Goal: Obtain resource: Obtain resource

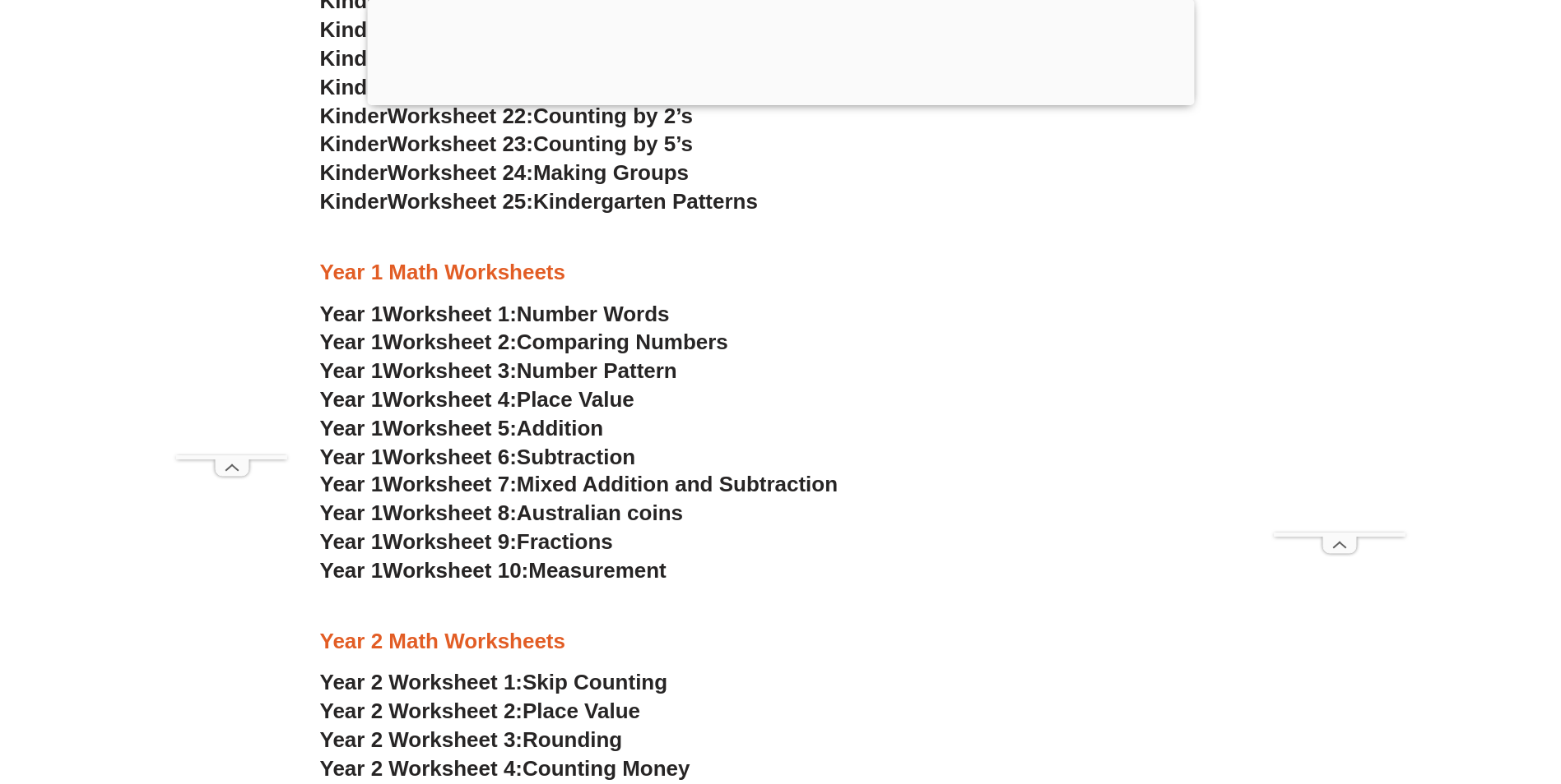
scroll to position [1809, 0]
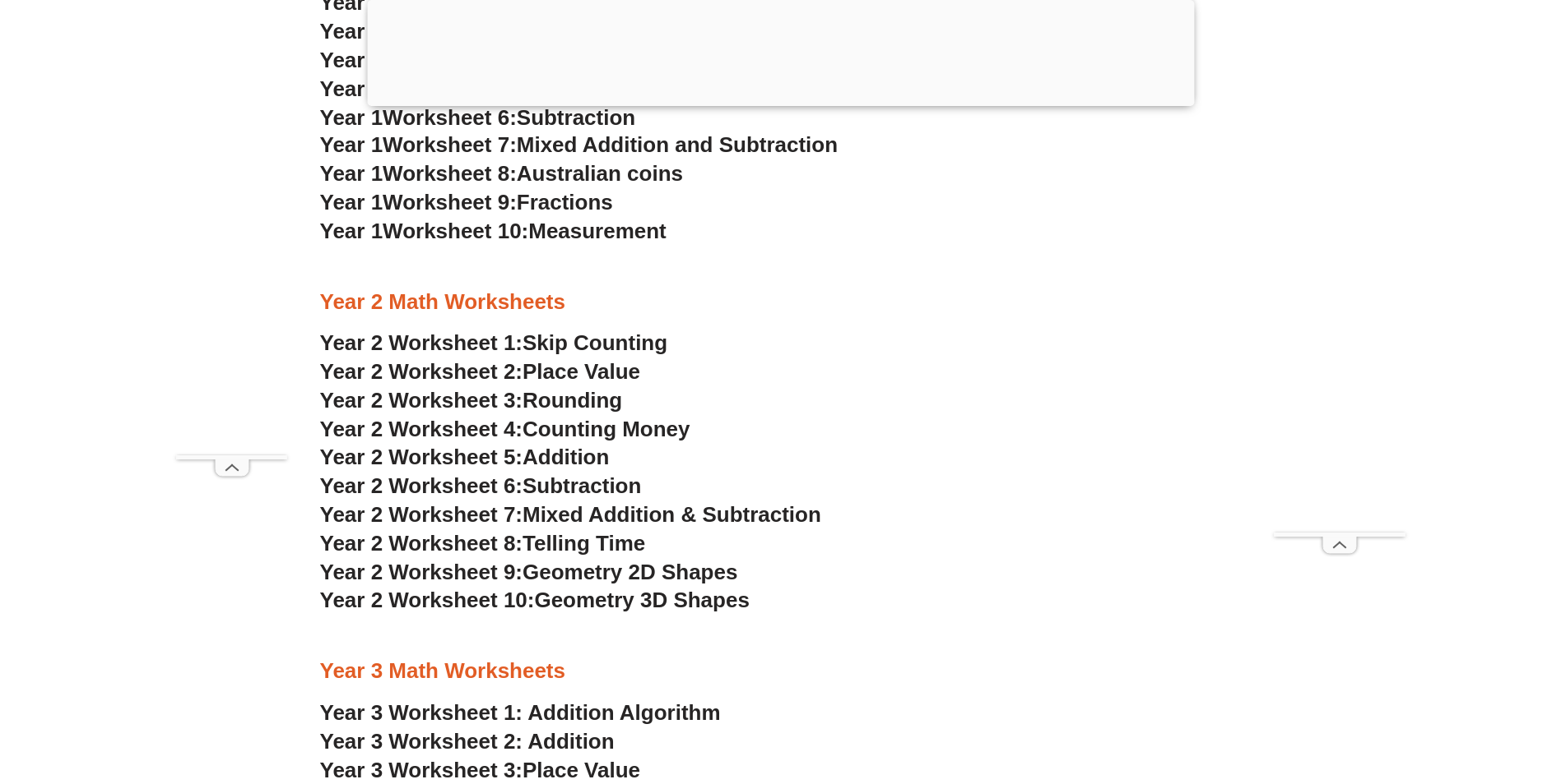
click at [577, 546] on span "Telling Time" at bounding box center [583, 543] width 123 height 24
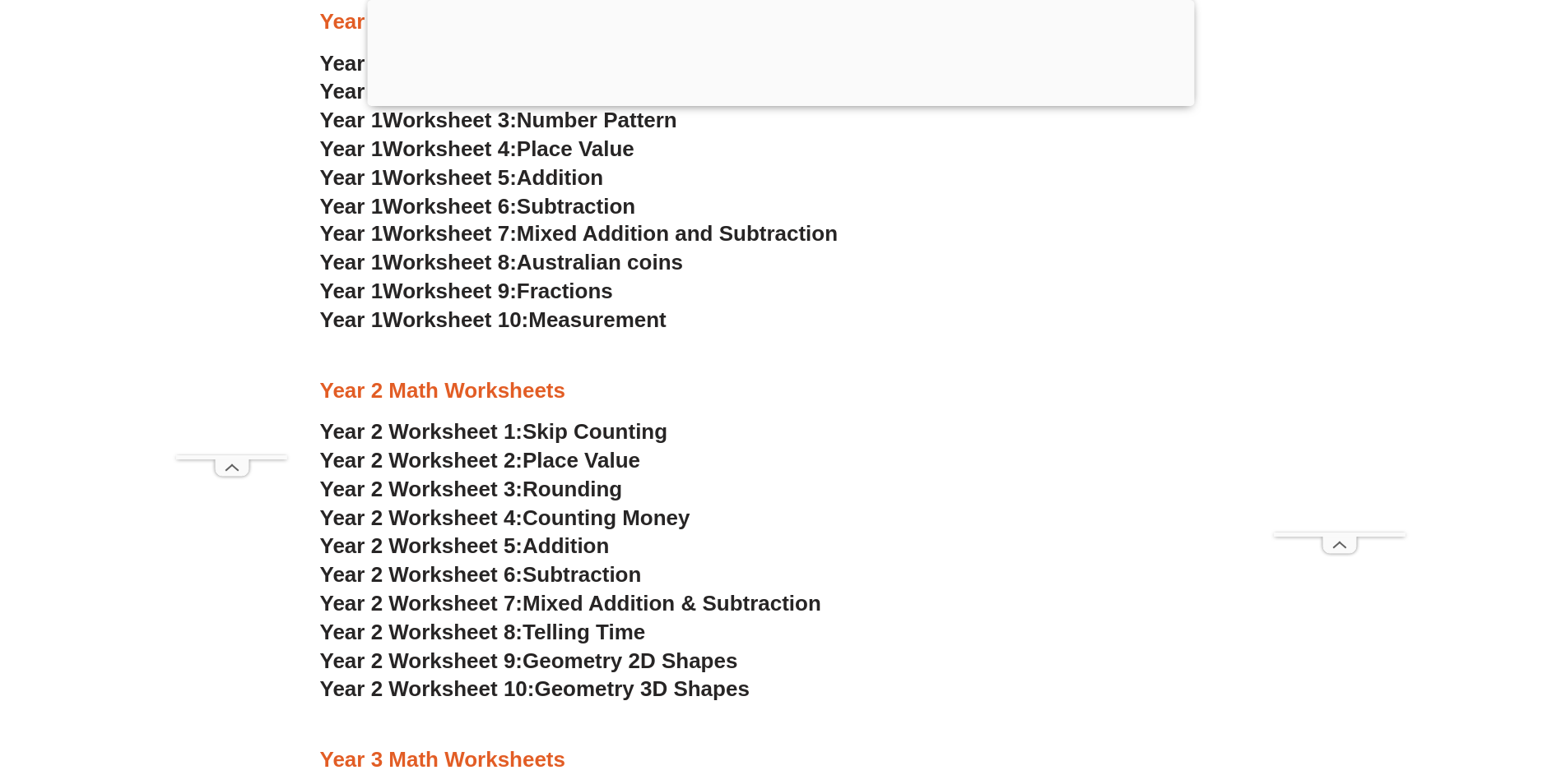
scroll to position [1562, 0]
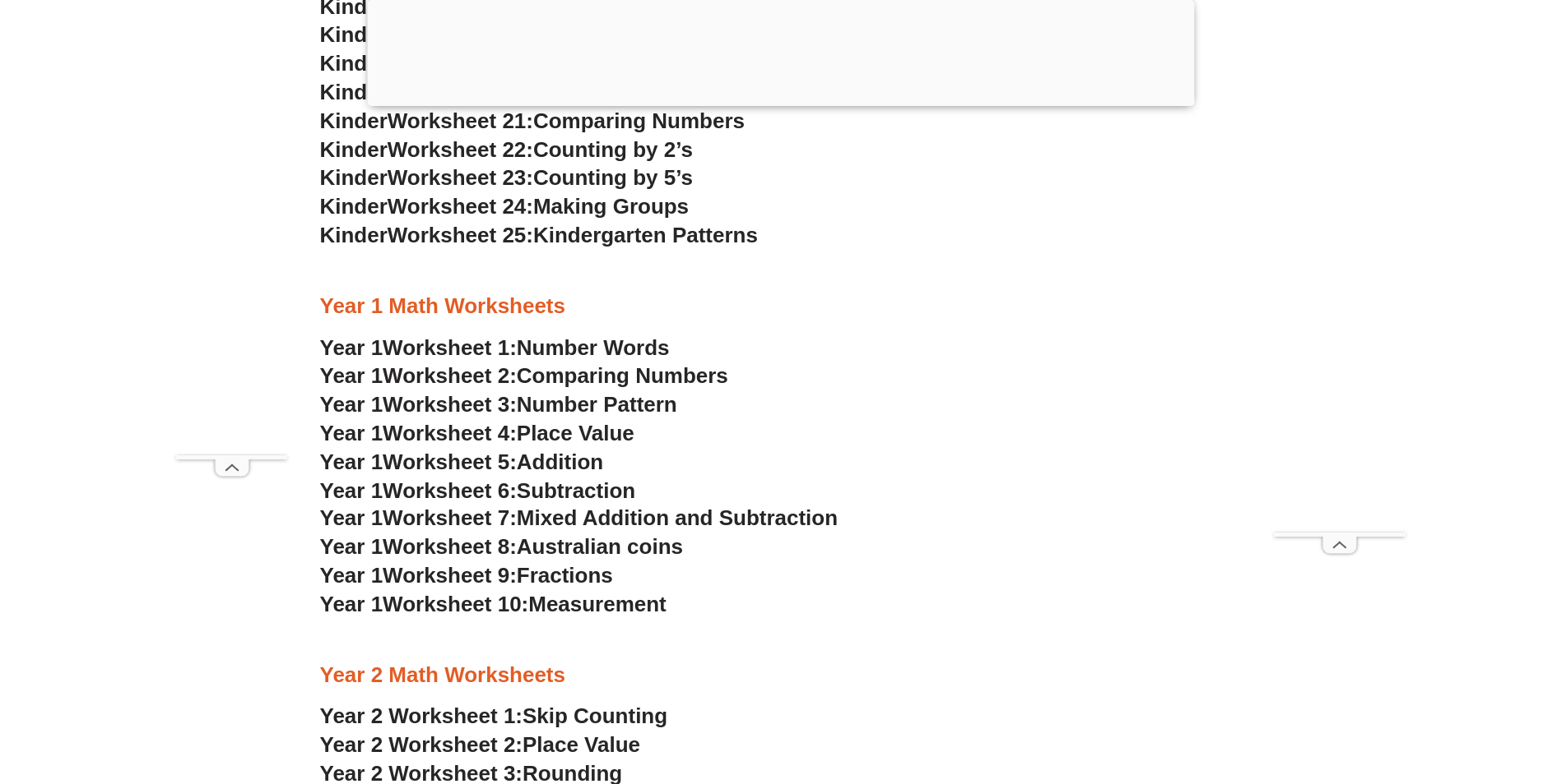
click at [557, 435] on span "Place Value" at bounding box center [576, 433] width 118 height 24
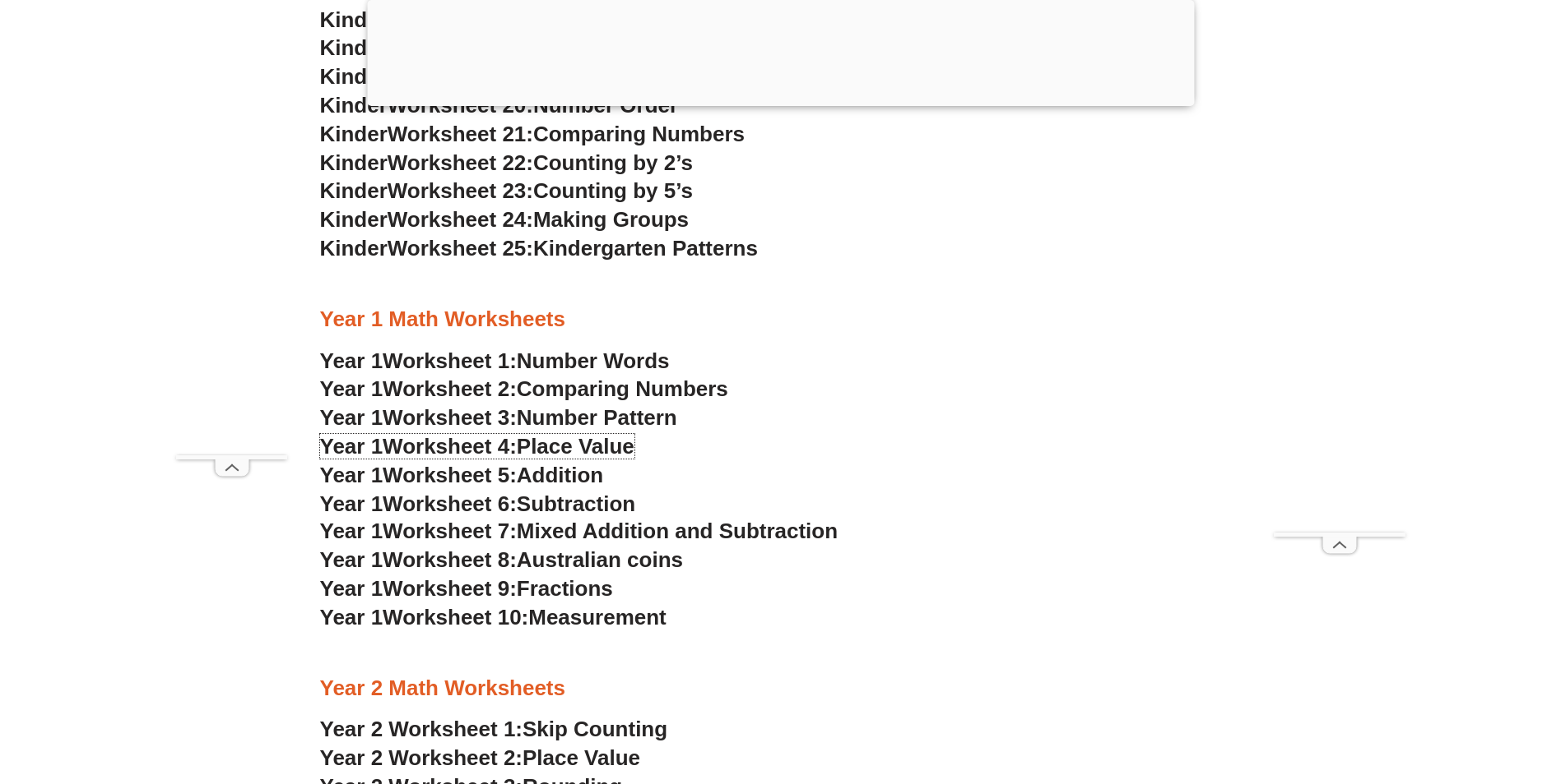
scroll to position [1644, 0]
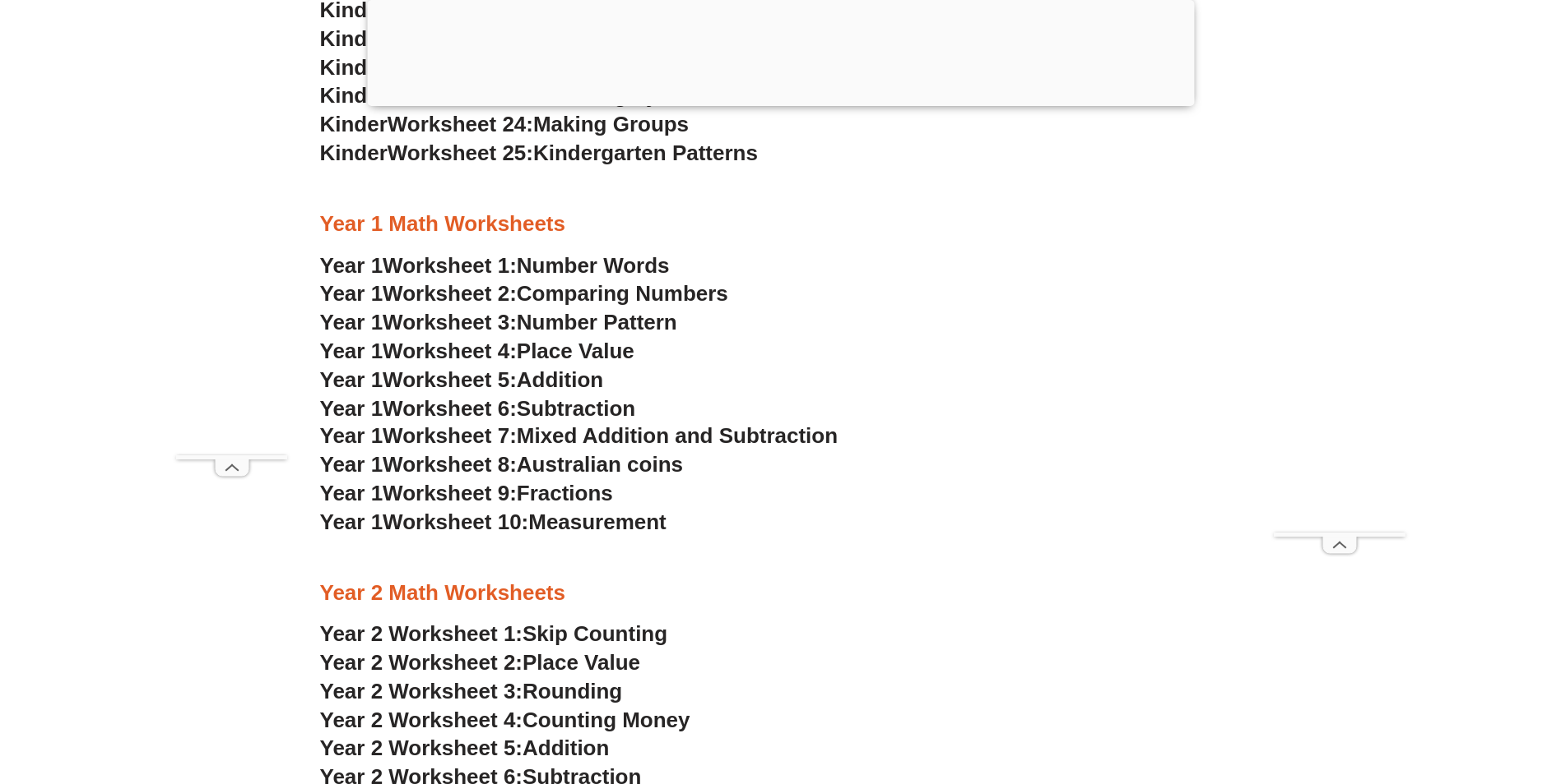
click at [627, 294] on span "Comparing Numbers" at bounding box center [622, 293] width 212 height 24
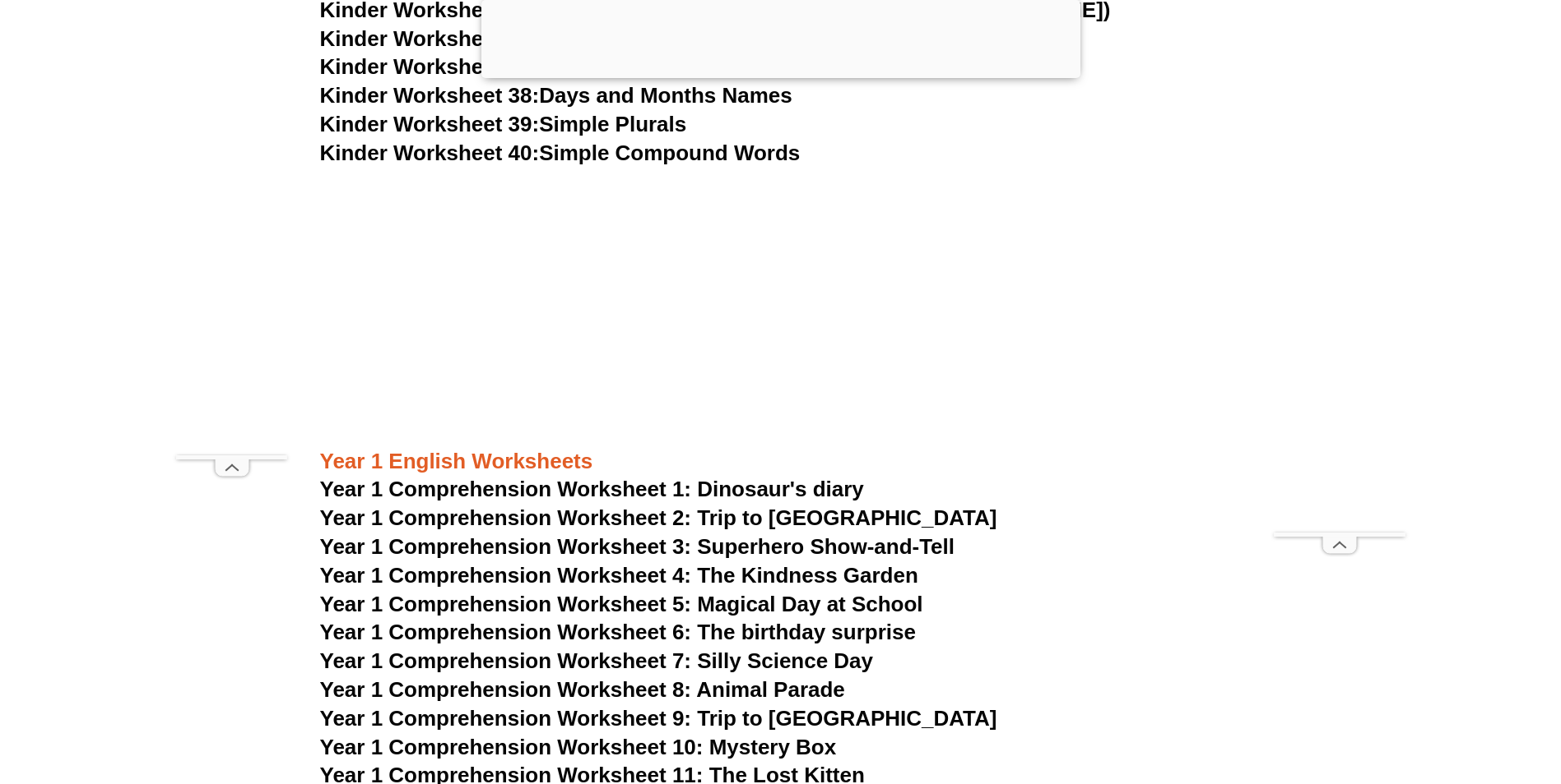
scroll to position [1809, 0]
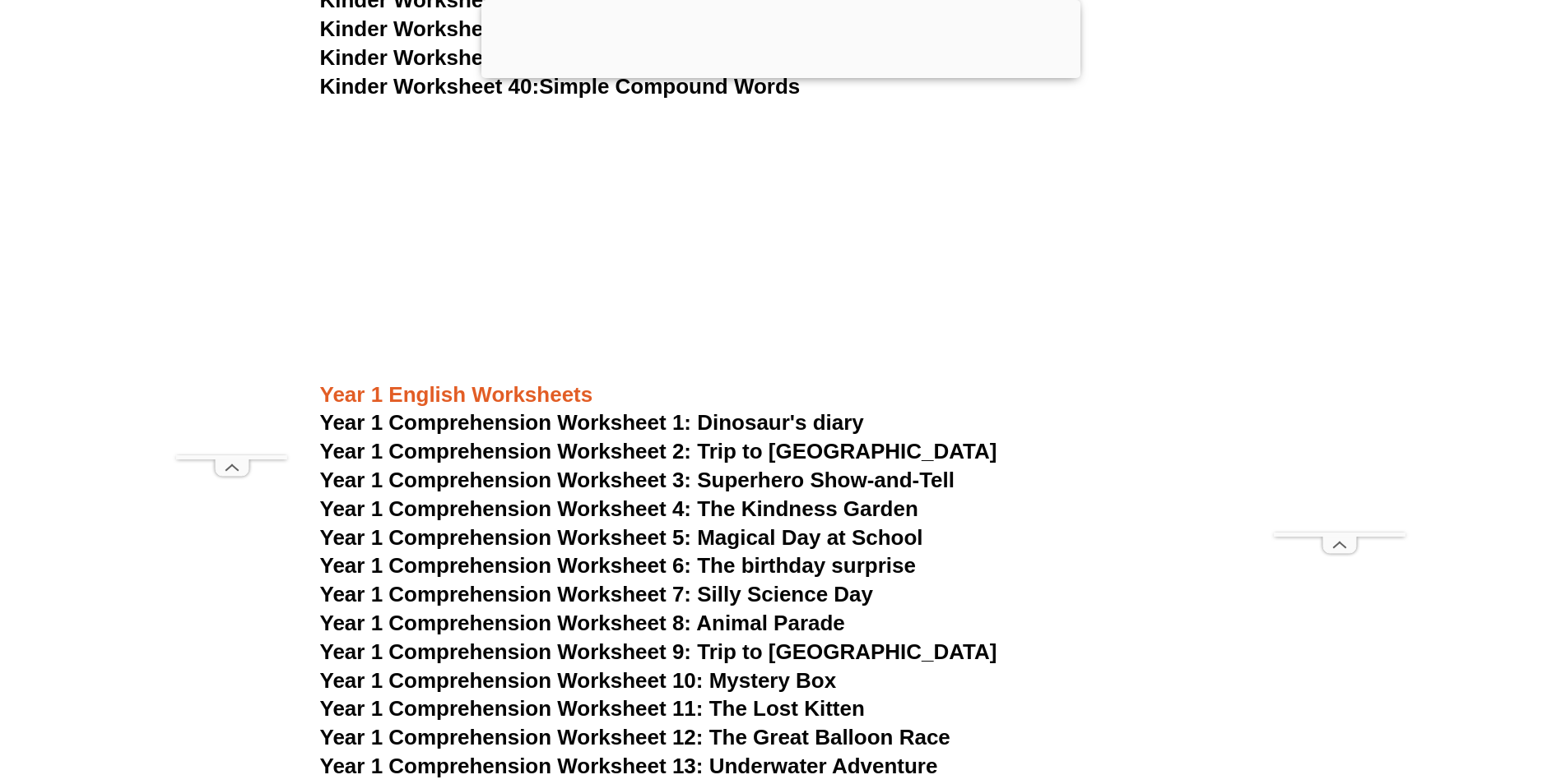
click at [739, 517] on span "Year 1 Comprehension Worksheet 4: The Kindness Garden" at bounding box center [619, 508] width 598 height 24
